Goal: Task Accomplishment & Management: Manage account settings

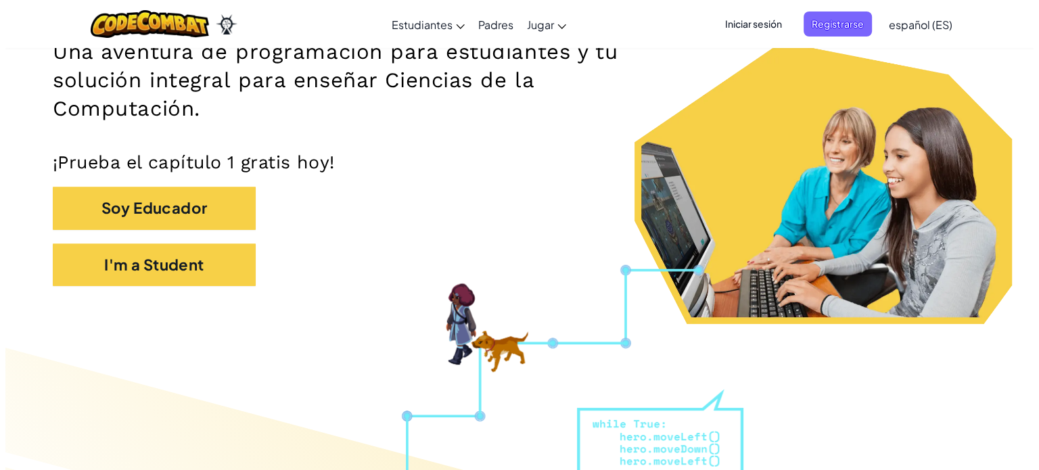
scroll to position [234, 0]
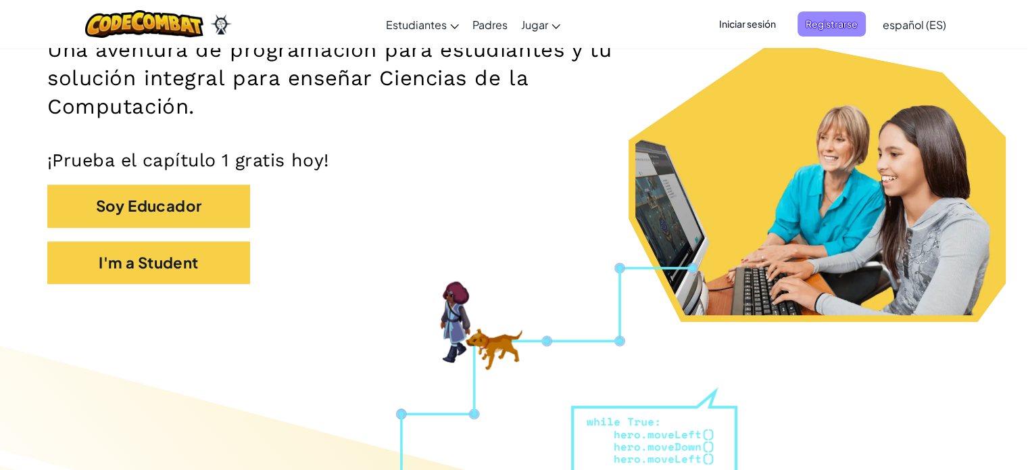
click at [813, 26] on span "Registrarse" at bounding box center [832, 23] width 68 height 25
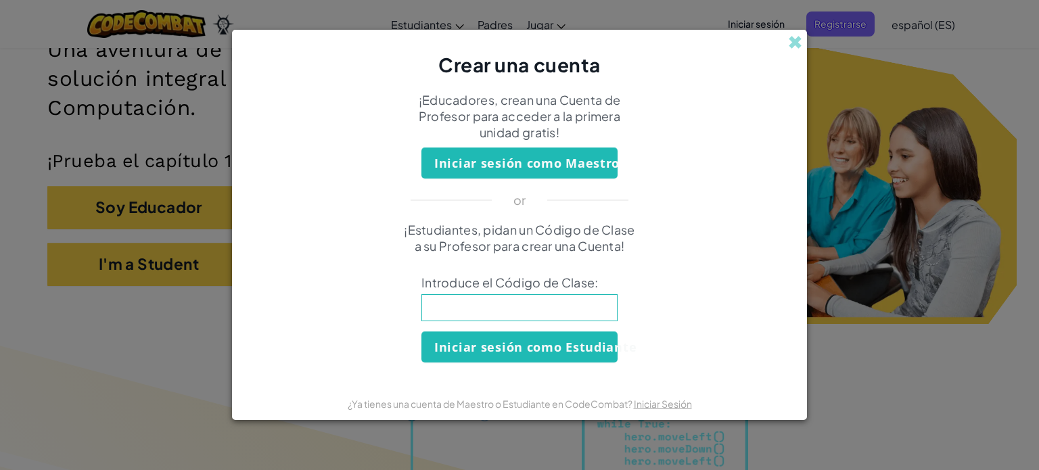
click at [561, 298] on input at bounding box center [519, 307] width 196 height 27
type input "CooDustDraw"
click at [554, 352] on button "Iniciar sesión como Estudiante" at bounding box center [519, 346] width 196 height 31
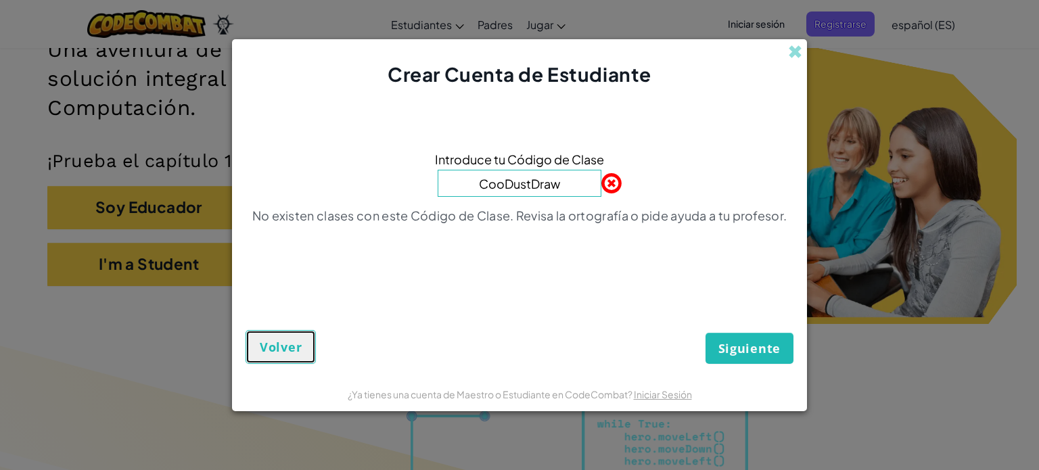
click at [276, 330] on button "Volver" at bounding box center [280, 347] width 70 height 34
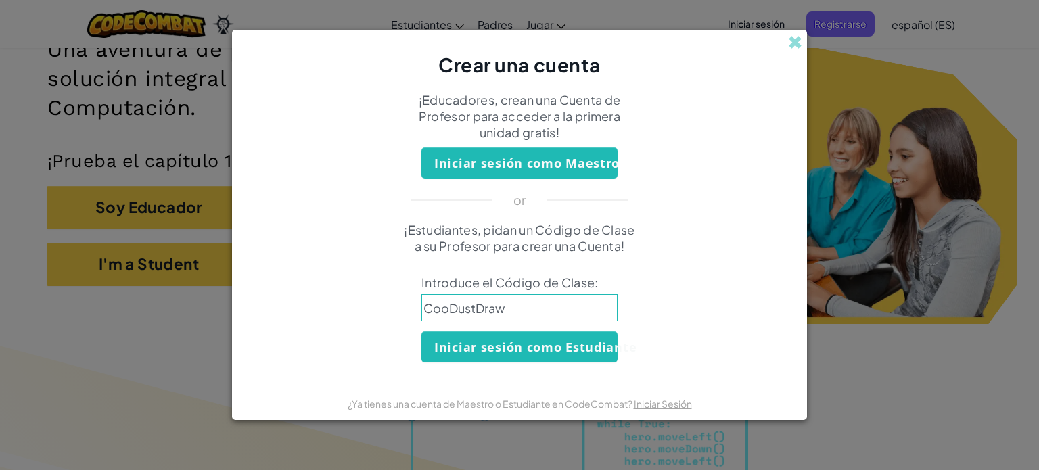
click at [442, 307] on input "CooDustDraw" at bounding box center [519, 307] width 196 height 27
click at [446, 307] on input "CooDustDraw" at bounding box center [519, 307] width 196 height 27
type input "CookDustDraw"
click at [517, 347] on button "Iniciar sesión como Estudiante" at bounding box center [519, 346] width 196 height 31
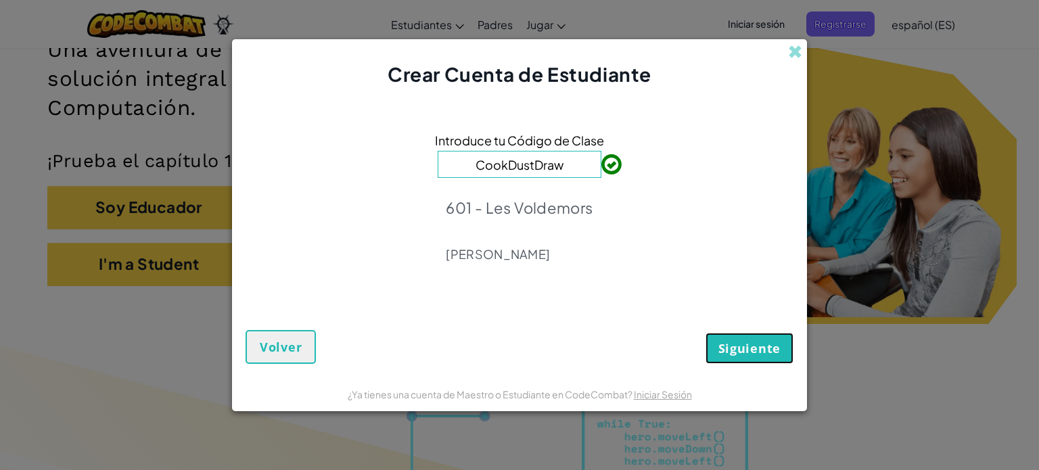
click at [722, 348] on span "Siguiente" at bounding box center [749, 348] width 62 height 16
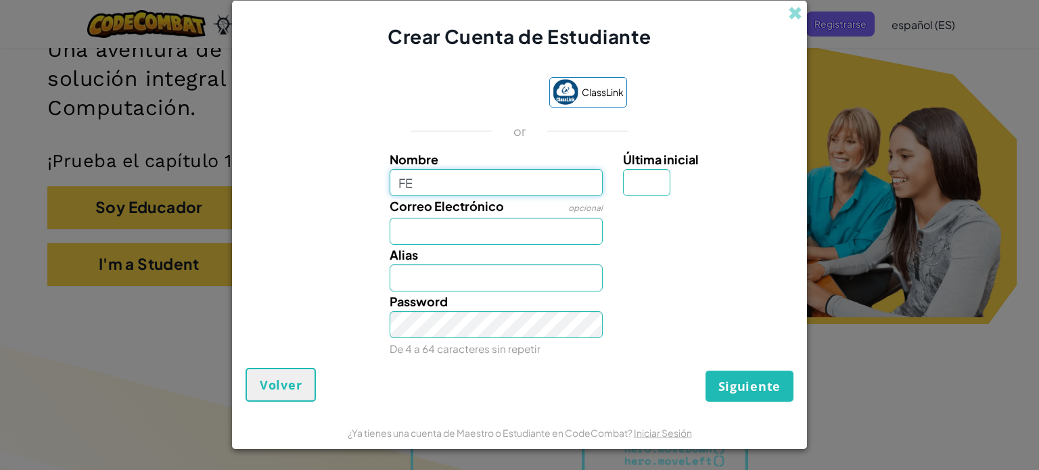
type input "F"
type input "[PERSON_NAME]"
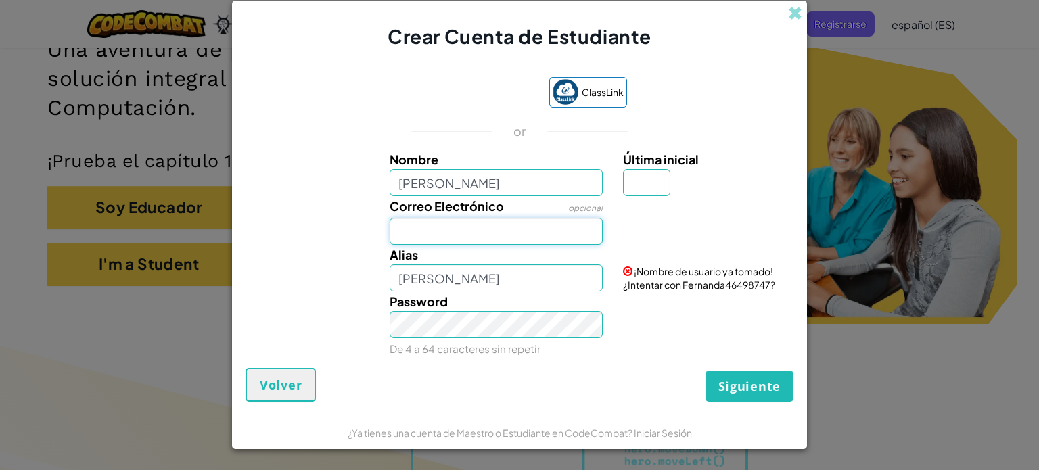
click at [503, 232] on input "Correo Electrónico" at bounding box center [496, 231] width 214 height 27
type input "[EMAIL_ADDRESS][DOMAIN_NAME]"
click at [481, 273] on input "[PERSON_NAME]" at bounding box center [496, 277] width 214 height 27
click at [462, 289] on input "[PERSON_NAME]" at bounding box center [496, 277] width 214 height 27
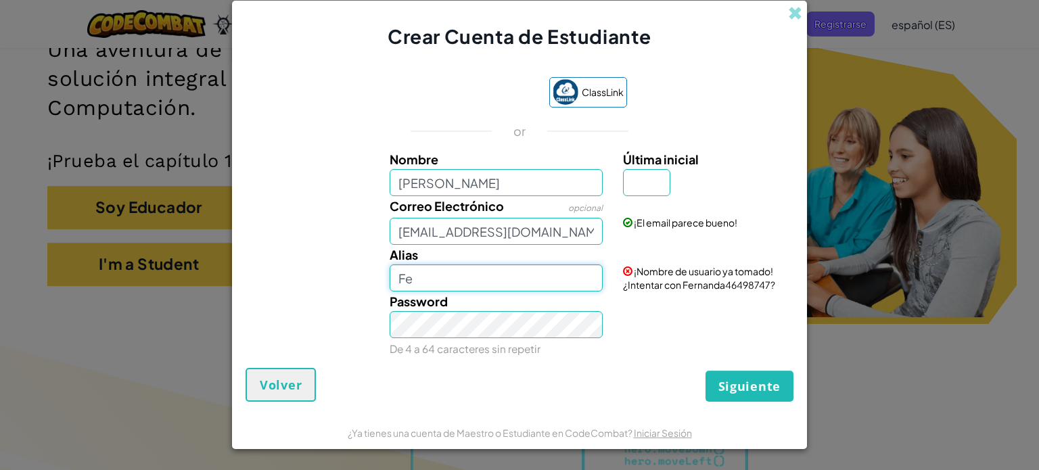
type input "F"
click at [645, 181] on input "Última inicial" at bounding box center [646, 182] width 47 height 27
type input "a"
click at [517, 279] on input "FernandaA" at bounding box center [496, 277] width 214 height 27
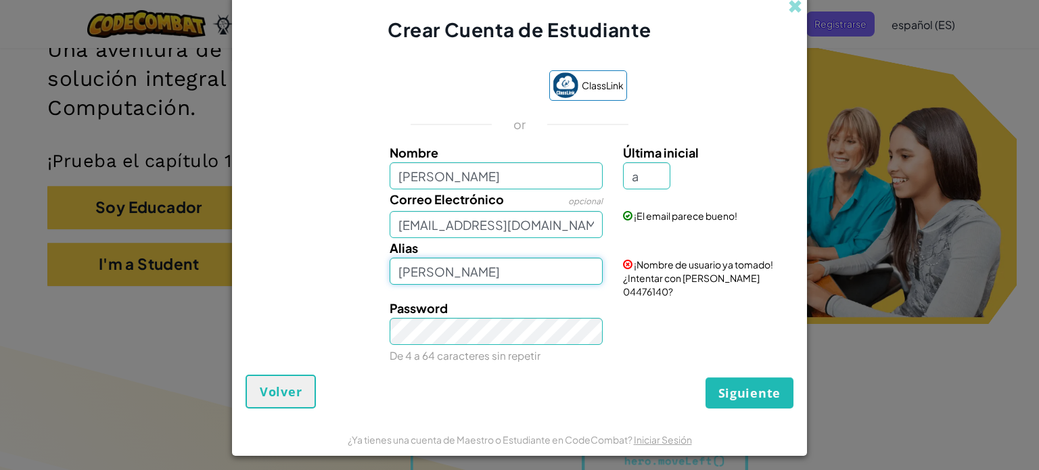
drag, startPoint x: 457, startPoint y: 276, endPoint x: 456, endPoint y: 287, distance: 10.9
click at [456, 285] on input "[PERSON_NAME]" at bounding box center [496, 271] width 214 height 27
type input "F"
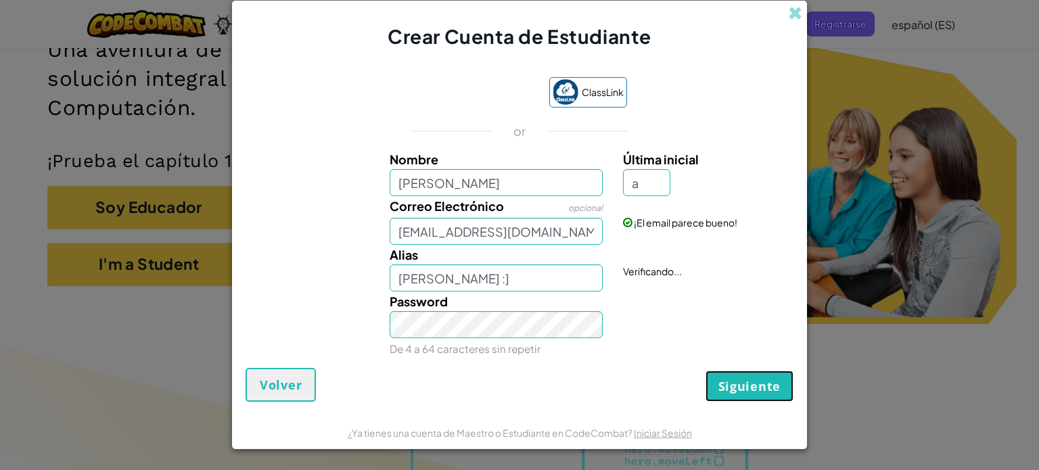
click at [730, 389] on span "Siguiente" at bounding box center [749, 386] width 62 height 16
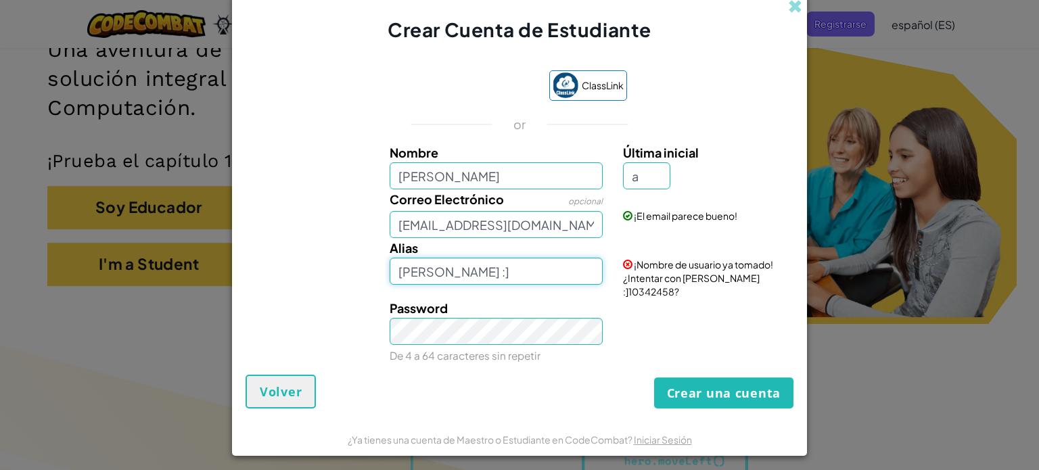
click at [498, 283] on input "Fernanda :]" at bounding box center [496, 271] width 214 height 27
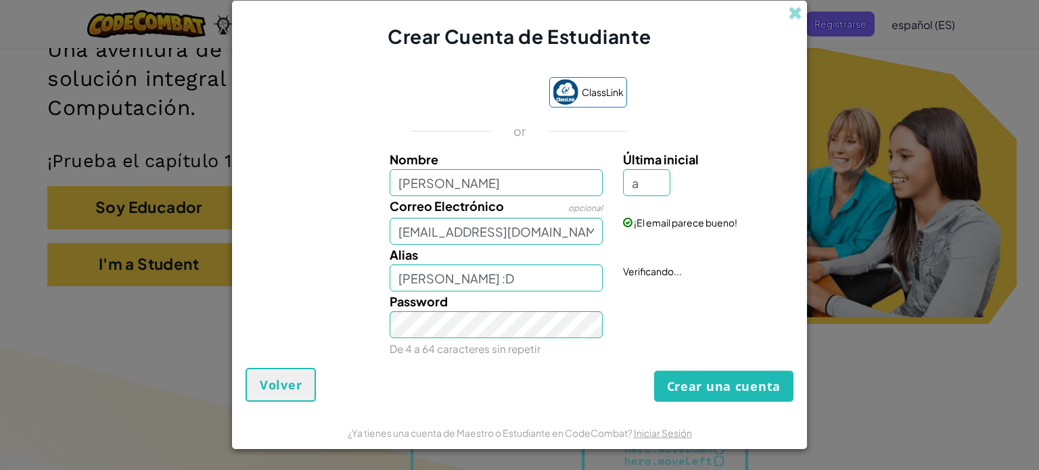
click at [679, 369] on div "Crear una cuenta Volver" at bounding box center [519, 385] width 548 height 34
click at [546, 282] on input "Fernanda :D" at bounding box center [496, 277] width 214 height 27
click at [368, 321] on div "Password De 4 a 64 caracteres sin repetir" at bounding box center [519, 324] width 561 height 67
click at [509, 284] on input "Fernanda :D" at bounding box center [496, 277] width 214 height 27
click at [654, 371] on button "Crear una cuenta" at bounding box center [723, 386] width 139 height 31
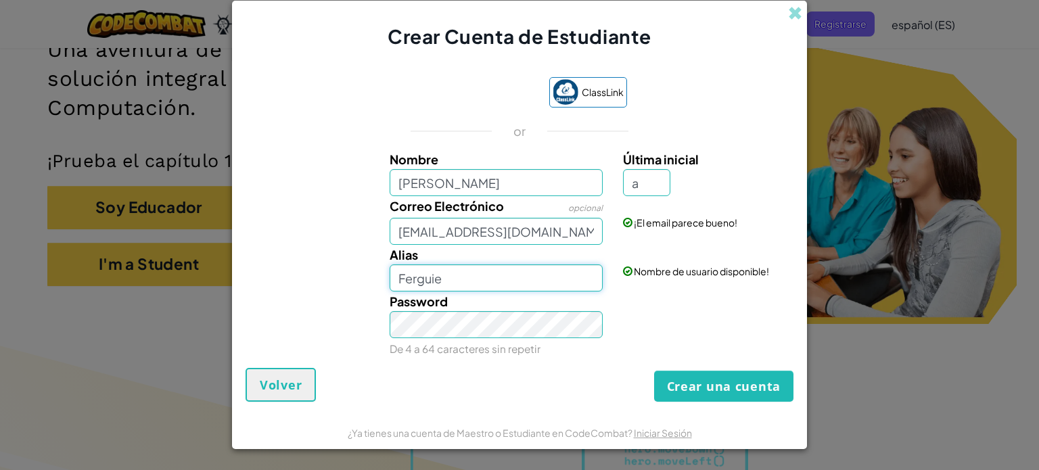
drag, startPoint x: 563, startPoint y: 275, endPoint x: 413, endPoint y: 288, distance: 150.7
click at [413, 288] on input "Ferguie" at bounding box center [496, 277] width 214 height 27
type input "F"
click at [654, 371] on button "Crear una cuenta" at bounding box center [723, 386] width 139 height 31
click at [448, 275] on input "Fer" at bounding box center [496, 277] width 214 height 27
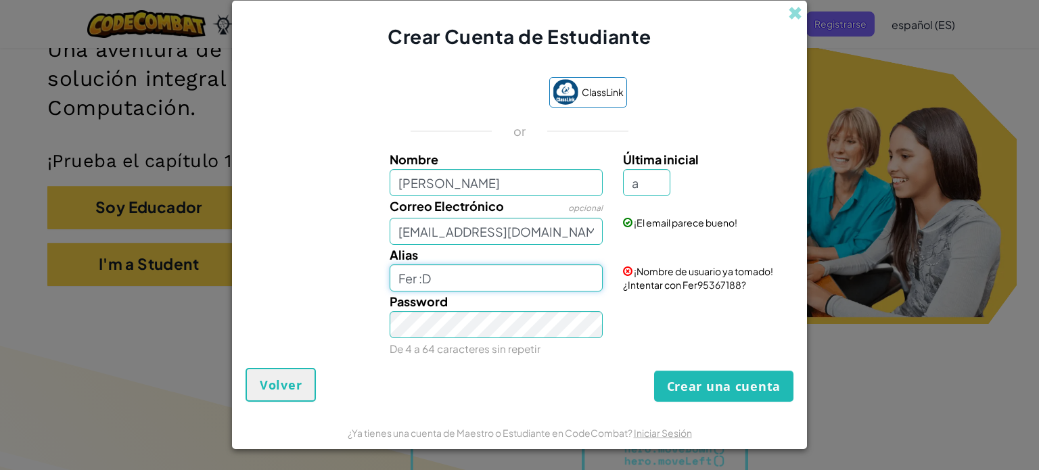
type input "Fer :D"
click at [654, 371] on button "Crear una cuenta" at bounding box center [723, 386] width 139 height 31
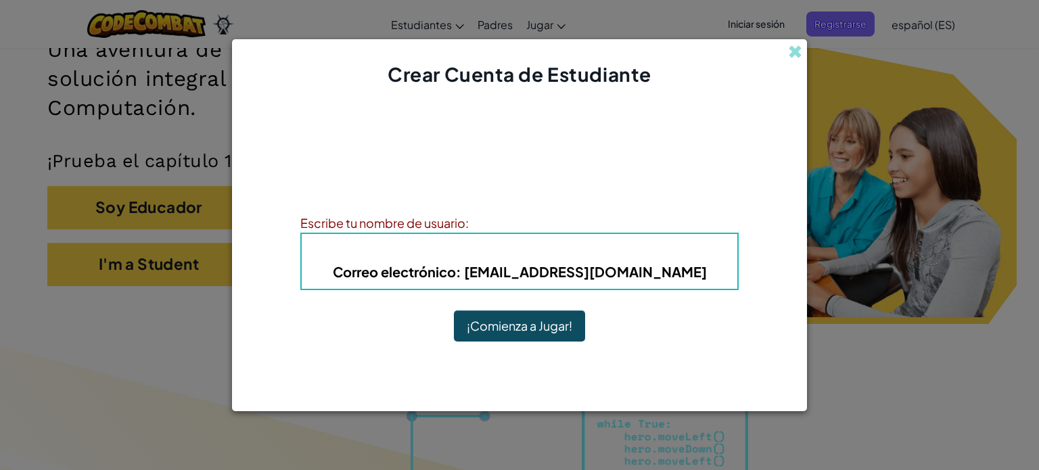
click at [556, 259] on h4 "Alias : Fer :D" at bounding box center [519, 251] width 408 height 20
click at [598, 247] on h4 "Alias : Fer :D" at bounding box center [519, 251] width 408 height 20
drag, startPoint x: 417, startPoint y: 262, endPoint x: 427, endPoint y: 268, distance: 11.8
click at [427, 268] on span "Correo electrónico" at bounding box center [394, 271] width 123 height 17
click at [456, 270] on span "Correo electrónico" at bounding box center [394, 271] width 123 height 17
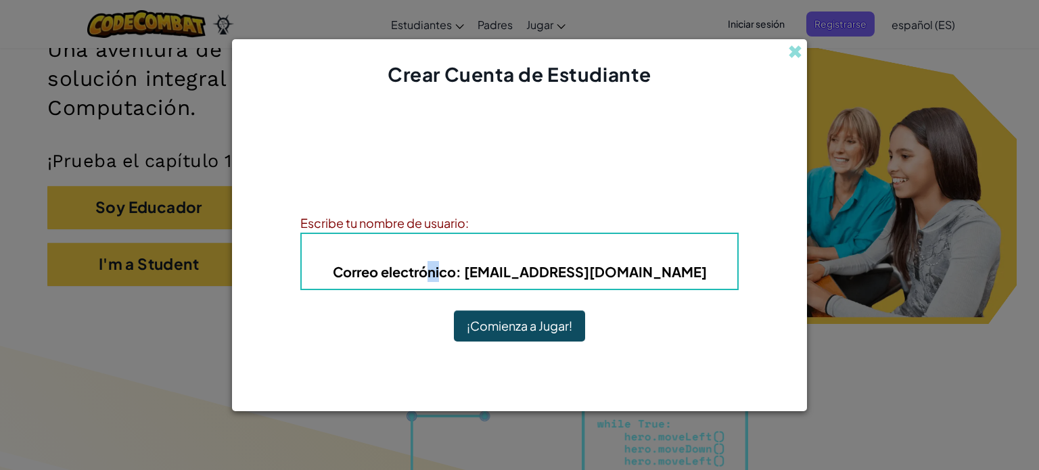
click at [456, 267] on span "Correo electrónico" at bounding box center [394, 271] width 123 height 17
click at [423, 267] on span "Correo electrónico" at bounding box center [394, 271] width 123 height 17
click at [425, 270] on span "Correo electrónico" at bounding box center [394, 271] width 123 height 17
click at [467, 245] on h4 "Alias : Fer :D" at bounding box center [519, 251] width 408 height 20
click at [479, 221] on div "Escribe tu nombre de usuario:" at bounding box center [519, 223] width 438 height 20
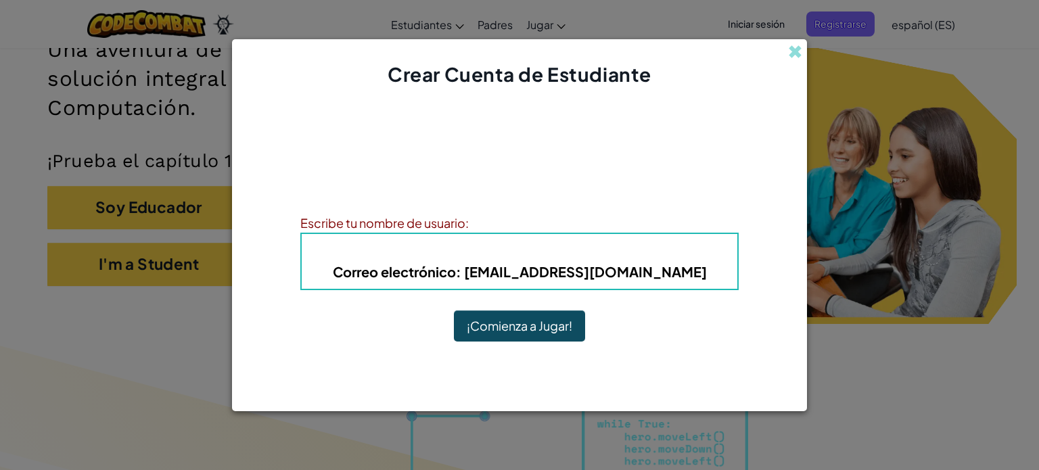
click at [469, 222] on div "Escribe tu nombre de usuario:" at bounding box center [519, 223] width 438 height 20
click at [511, 243] on span "Alias" at bounding box center [495, 251] width 37 height 16
click at [491, 145] on h4 "¡Cuenta creada!" at bounding box center [520, 140] width 116 height 20
click at [459, 248] on h4 "Alias : Fer :D" at bounding box center [519, 251] width 408 height 20
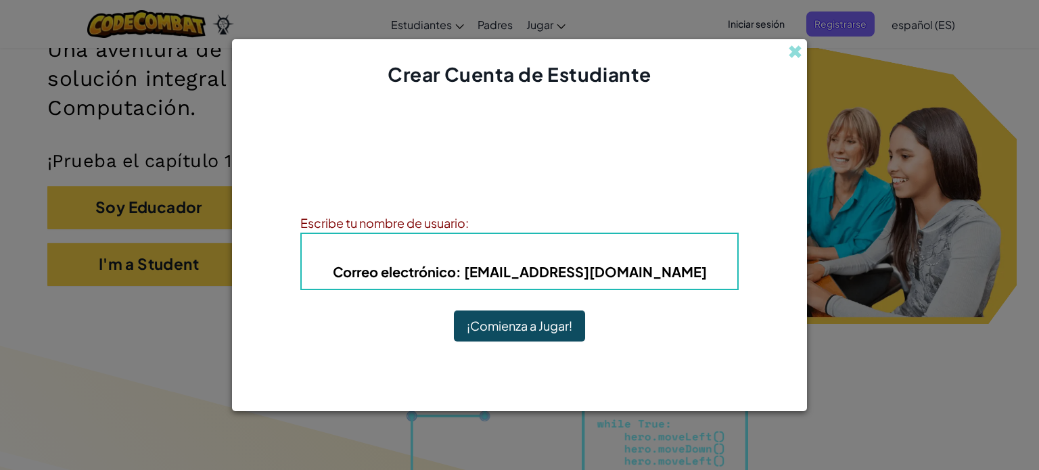
click at [462, 227] on div "Escribe tu nombre de usuario:" at bounding box center [519, 223] width 438 height 20
click at [503, 325] on button "¡Comienza a Jugar!" at bounding box center [519, 325] width 131 height 31
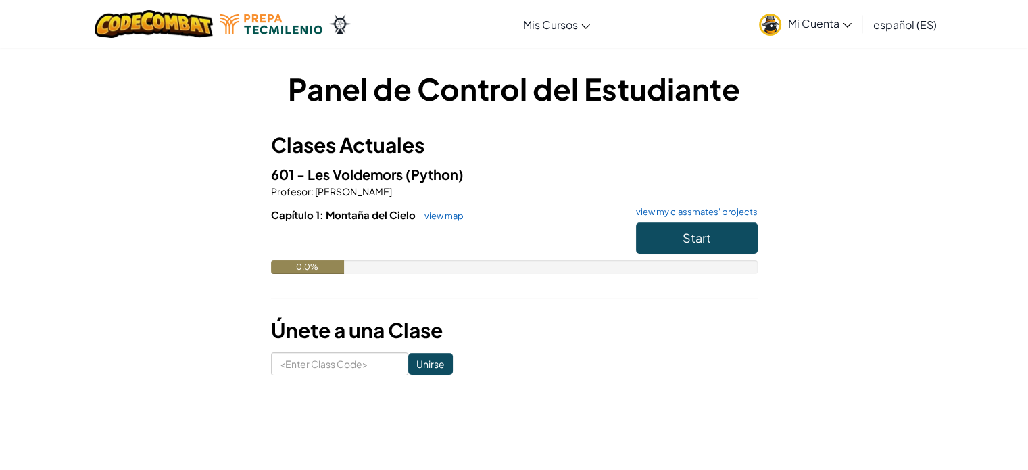
click at [923, 335] on div "Panel de Control del Estudiante Clases Actuales 601 - Les Voldemors (Python) Pr…" at bounding box center [514, 221] width 1028 height 348
click at [785, 20] on link "Mi Cuenta" at bounding box center [806, 24] width 106 height 43
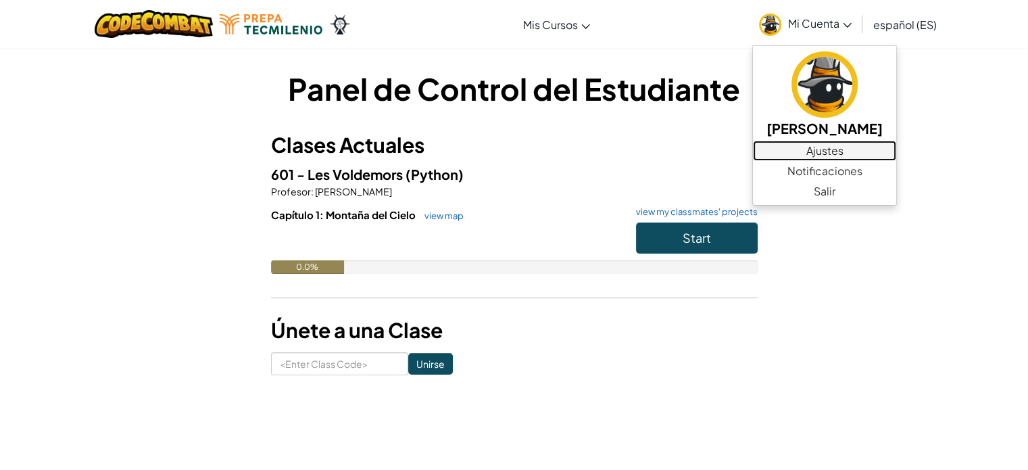
click at [810, 148] on link "Ajustes" at bounding box center [824, 151] width 143 height 20
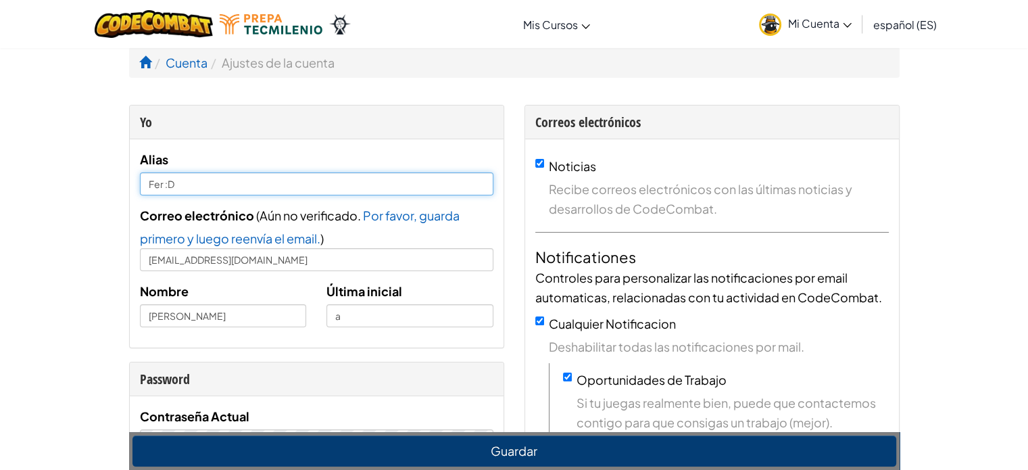
click at [289, 177] on input "Fer :D" at bounding box center [317, 183] width 354 height 23
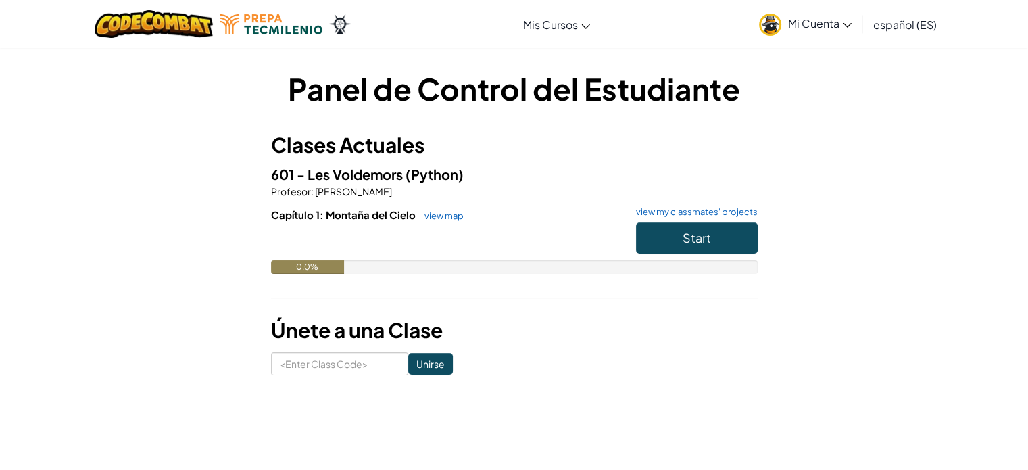
click at [834, 18] on span "Mi Cuenta" at bounding box center [820, 23] width 64 height 14
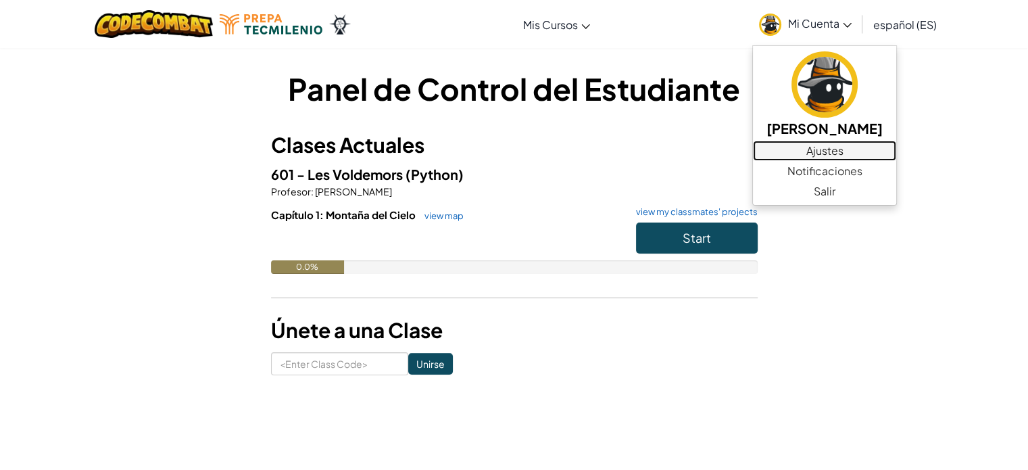
click at [823, 159] on link "Ajustes" at bounding box center [824, 151] width 143 height 20
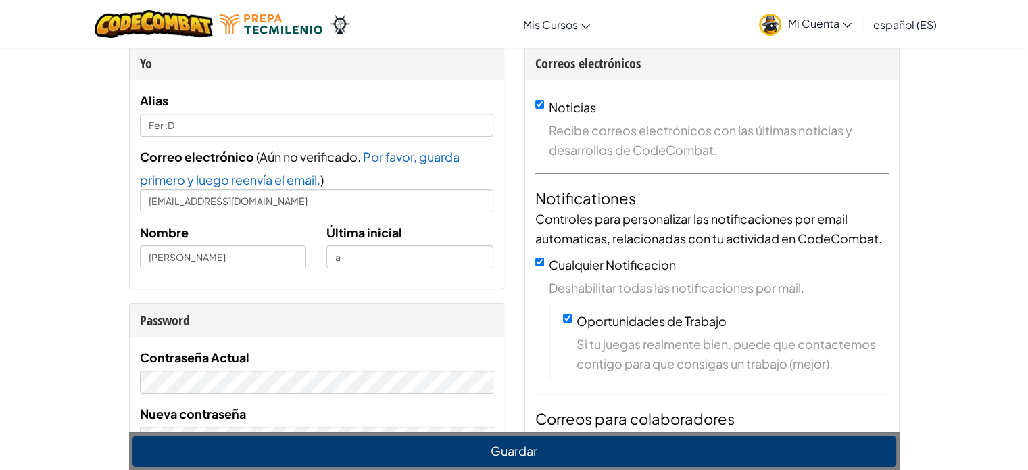
scroll to position [81, 0]
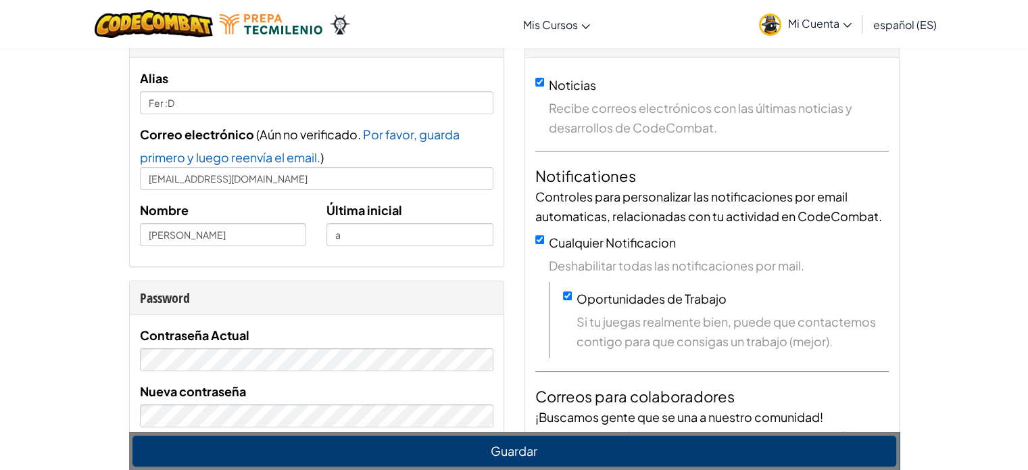
click at [838, 34] on link "Mi Cuenta" at bounding box center [806, 24] width 106 height 43
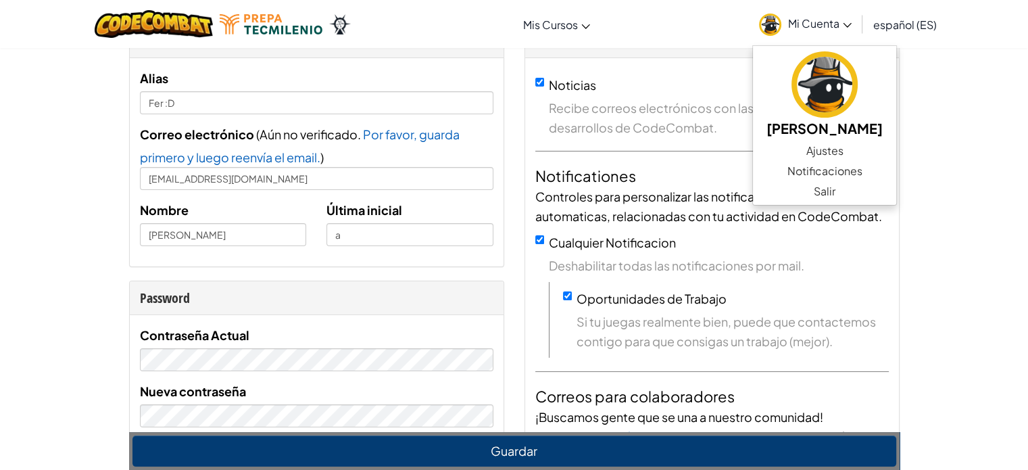
click at [905, 27] on span "español (ES)" at bounding box center [906, 25] width 64 height 14
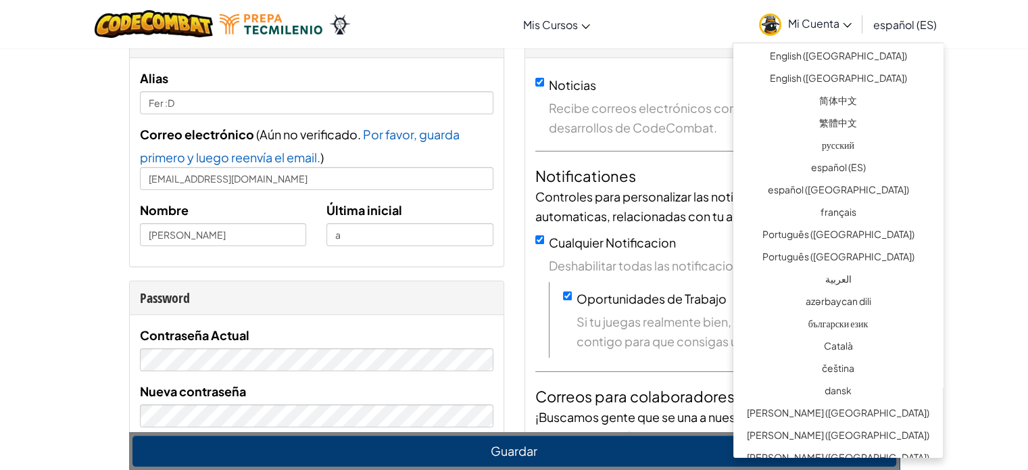
click at [826, 34] on link "Mi Cuenta" at bounding box center [806, 24] width 106 height 43
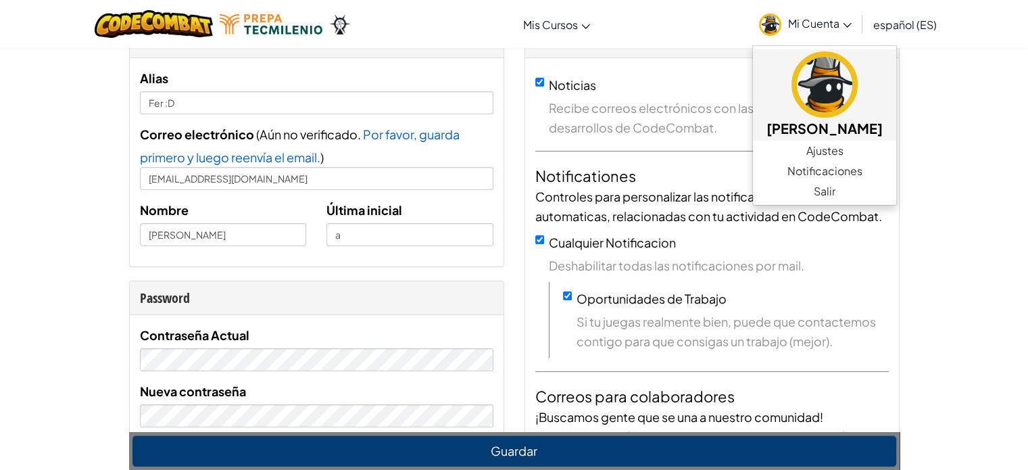
click at [799, 77] on img at bounding box center [825, 84] width 66 height 66
